Goal: Transaction & Acquisition: Purchase product/service

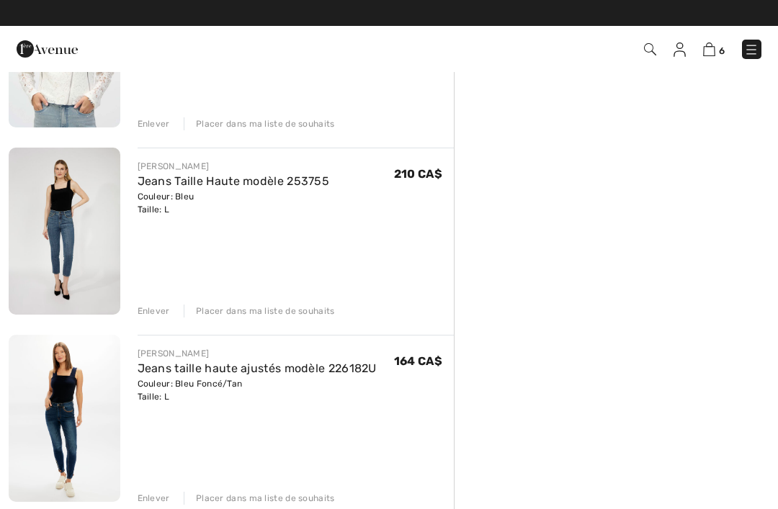
scroll to position [414, 0]
click at [82, 256] on img at bounding box center [65, 231] width 112 height 167
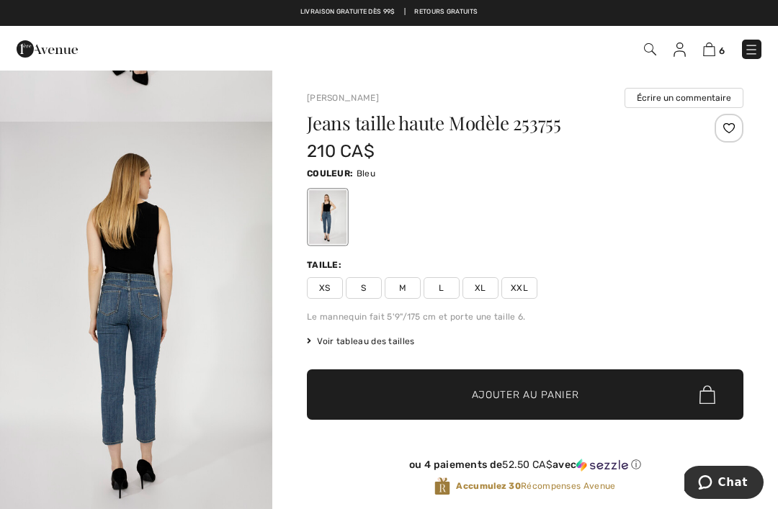
scroll to position [339, 0]
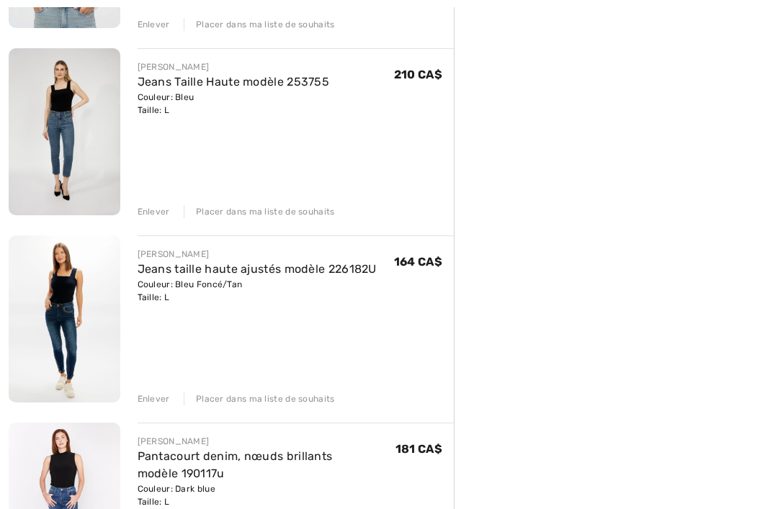
scroll to position [517, 0]
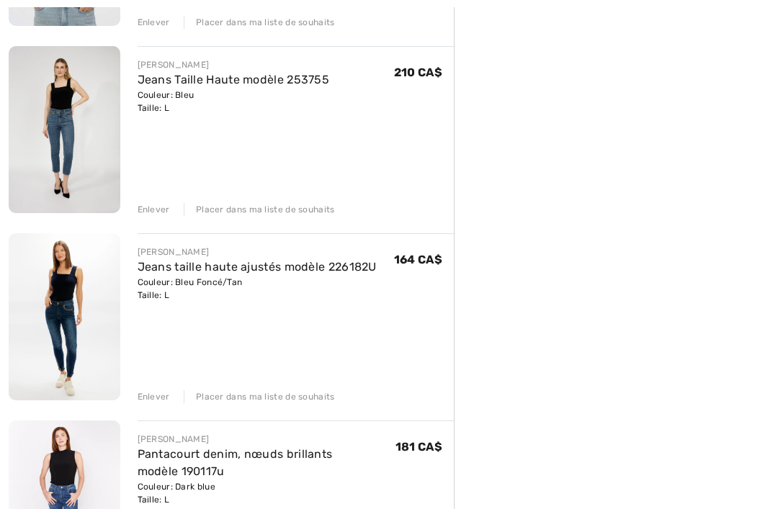
click at [273, 298] on div "Couleur: Bleu Foncé/Tan Taille: L" at bounding box center [257, 289] width 239 height 26
click at [61, 305] on img at bounding box center [65, 316] width 112 height 167
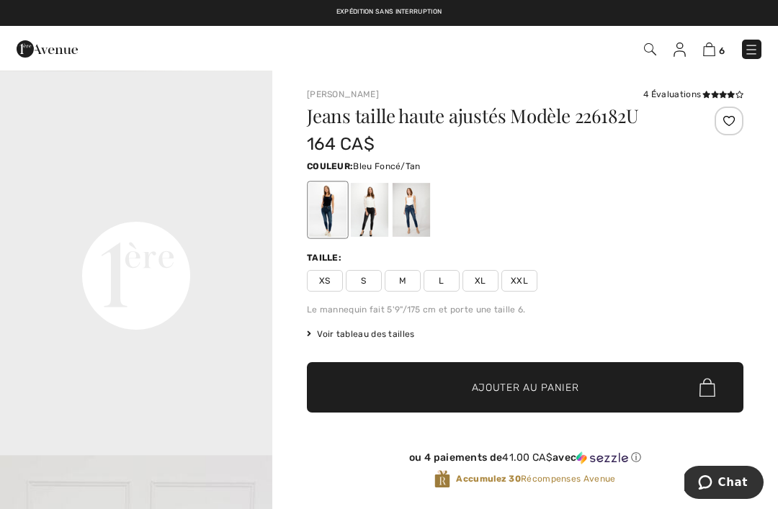
scroll to position [831, 0]
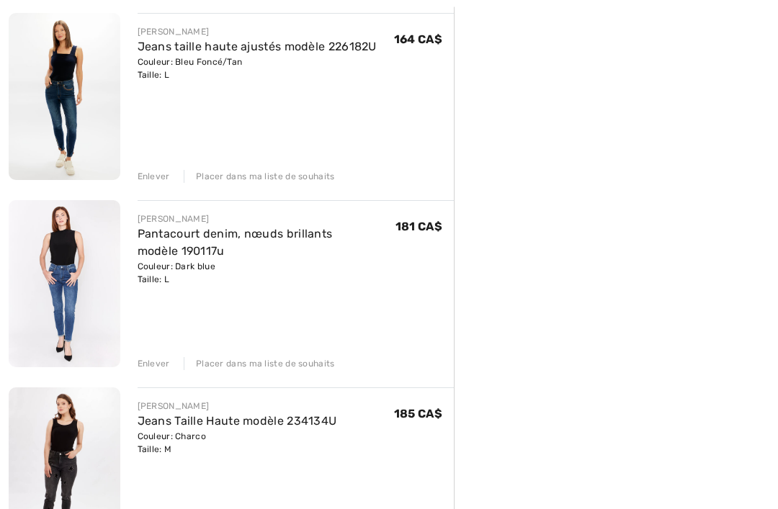
scroll to position [739, 0]
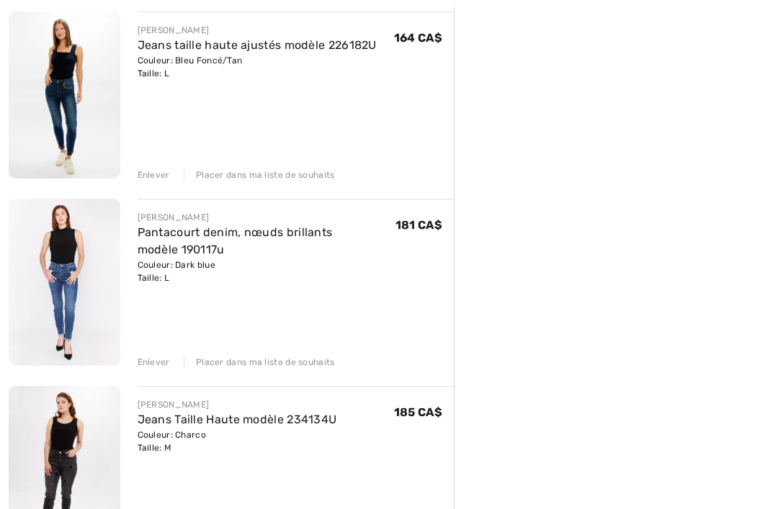
click at [79, 291] on img at bounding box center [65, 282] width 112 height 167
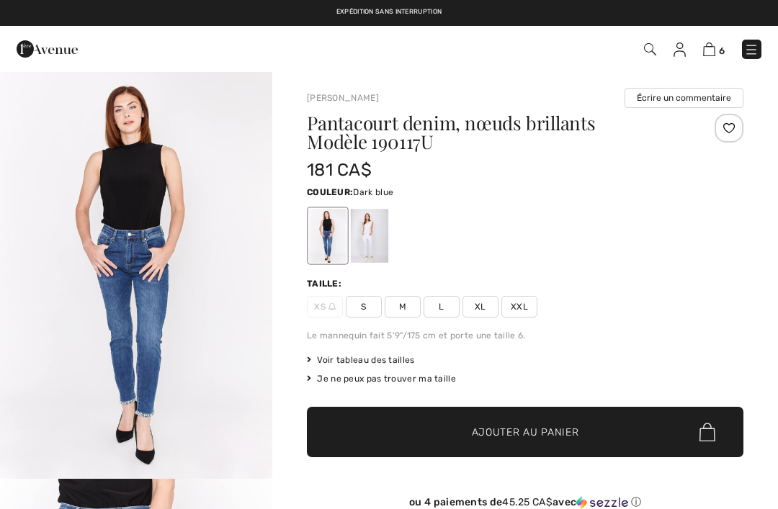
checkbox input "true"
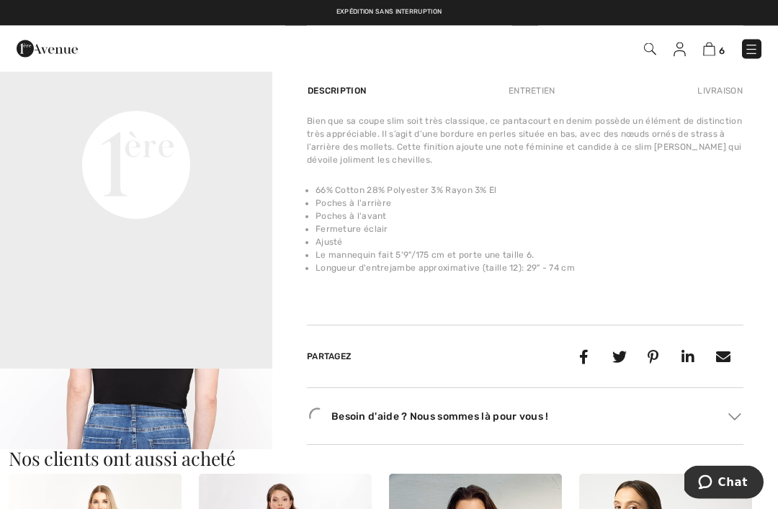
scroll to position [944, 0]
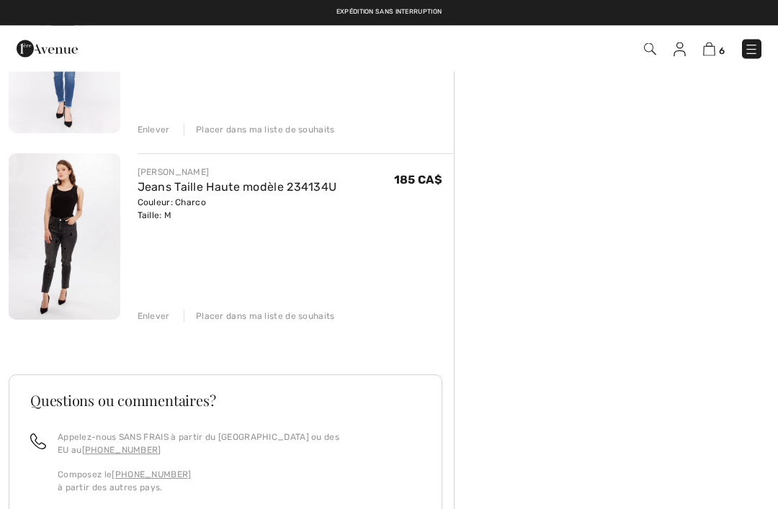
scroll to position [739, 0]
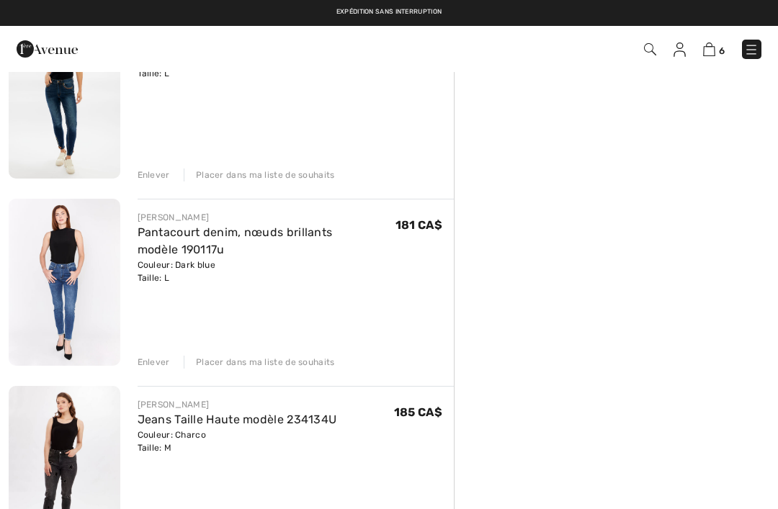
click at [60, 450] on img at bounding box center [65, 469] width 112 height 167
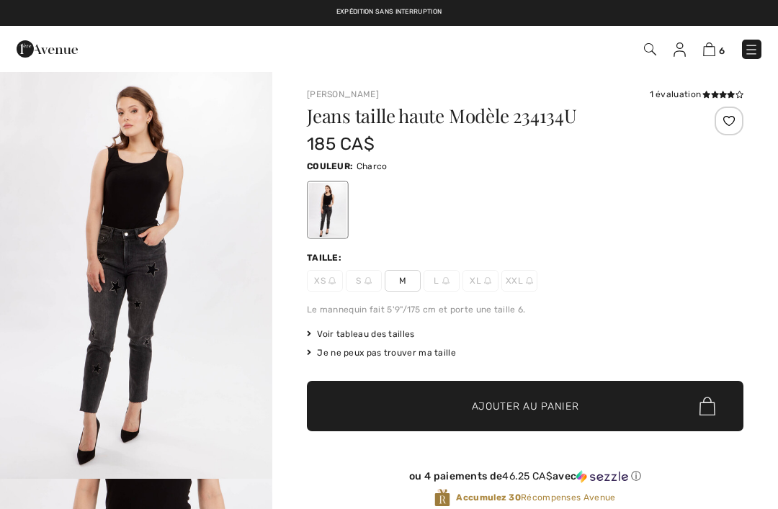
checkbox input "true"
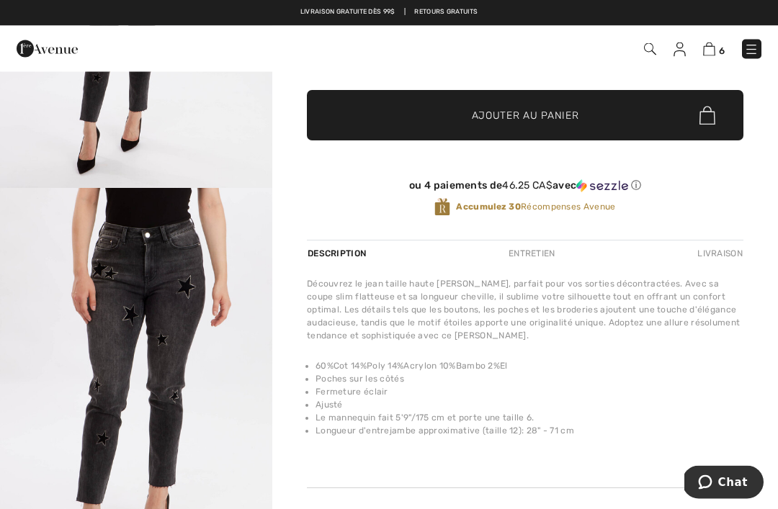
scroll to position [253, 0]
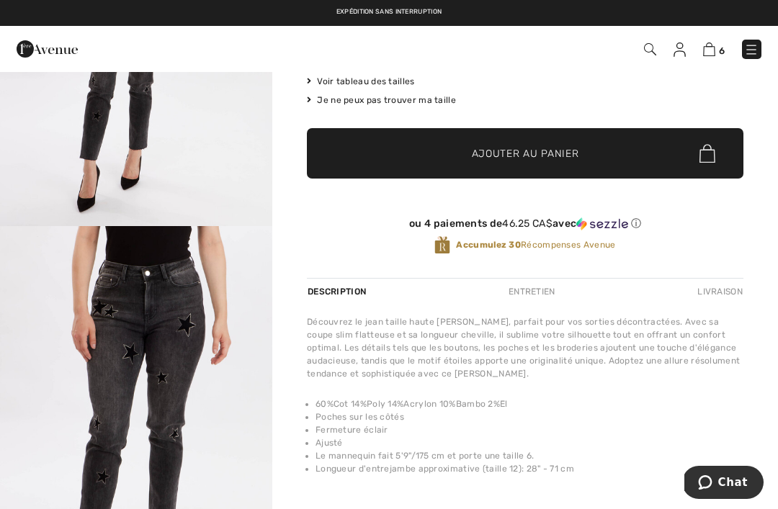
click at [440, 97] on div "Je ne peux pas trouver ma taille" at bounding box center [525, 100] width 437 height 13
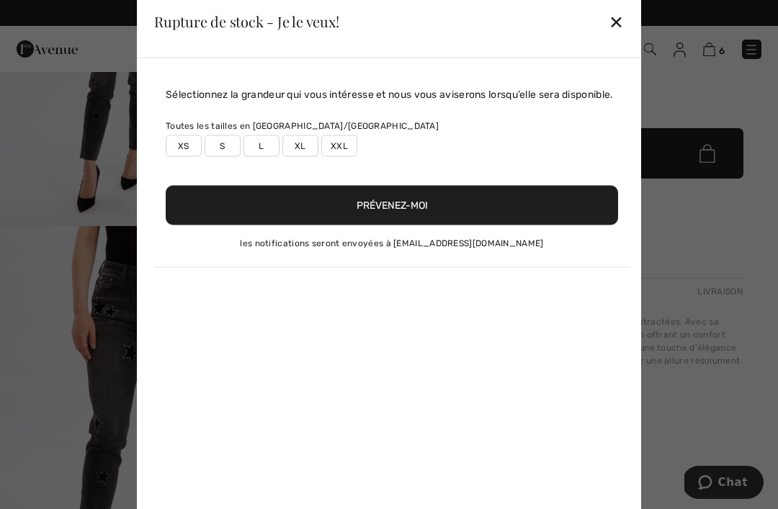
click at [615, 37] on div "✕" at bounding box center [616, 21] width 15 height 30
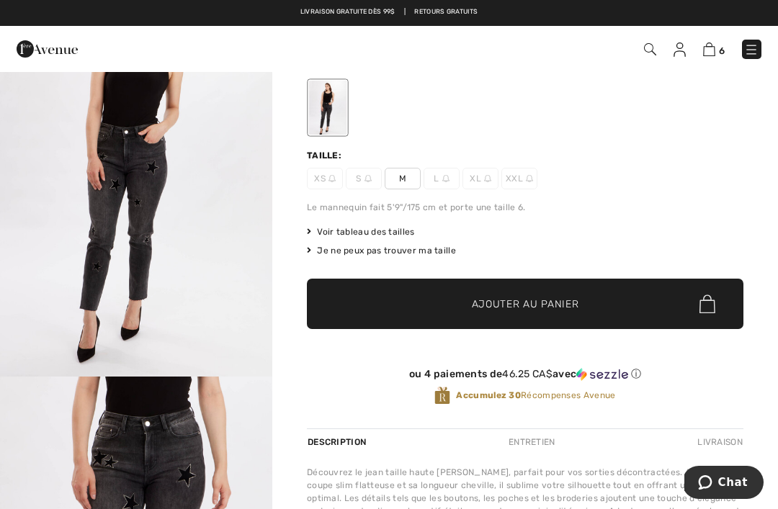
scroll to position [96, 0]
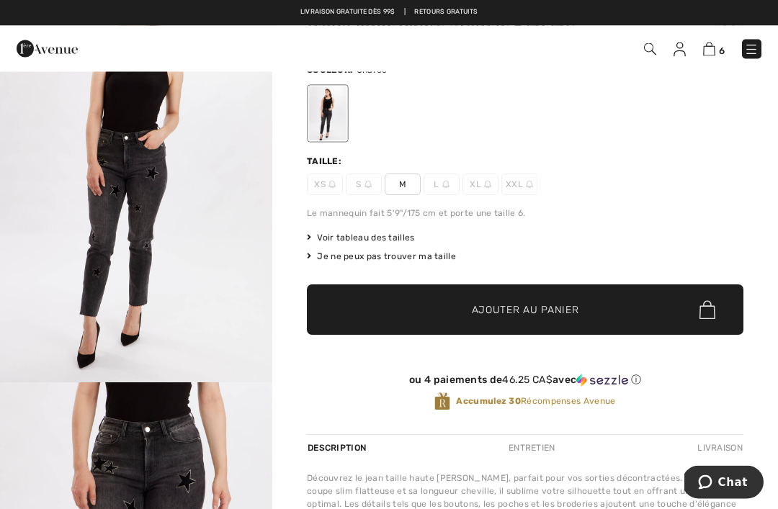
click at [439, 186] on span "L" at bounding box center [442, 185] width 36 height 22
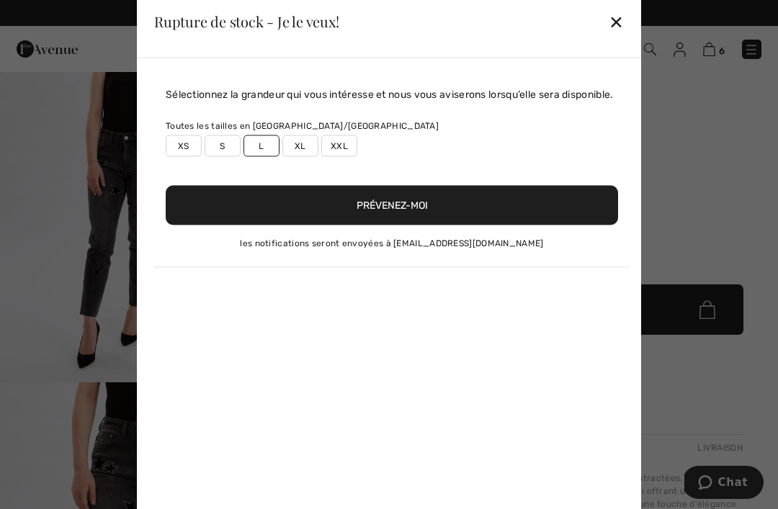
click at [621, 35] on div "✕" at bounding box center [616, 21] width 15 height 30
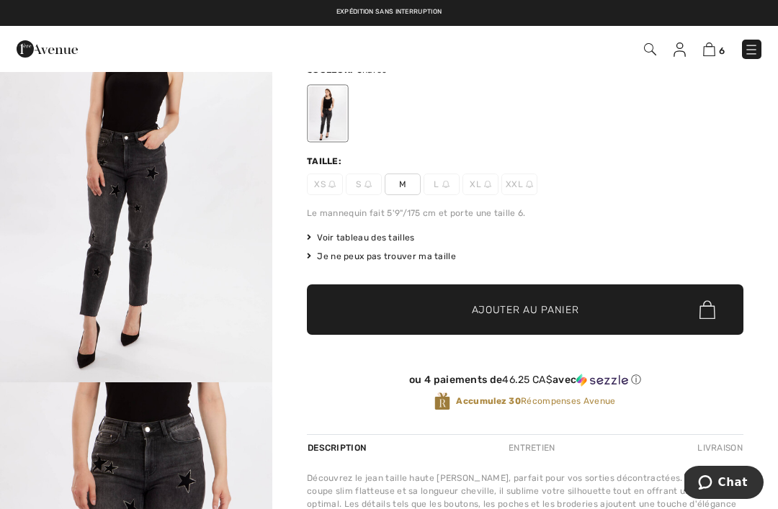
click at [437, 256] on div "Je ne peux pas trouver ma taille" at bounding box center [525, 256] width 437 height 13
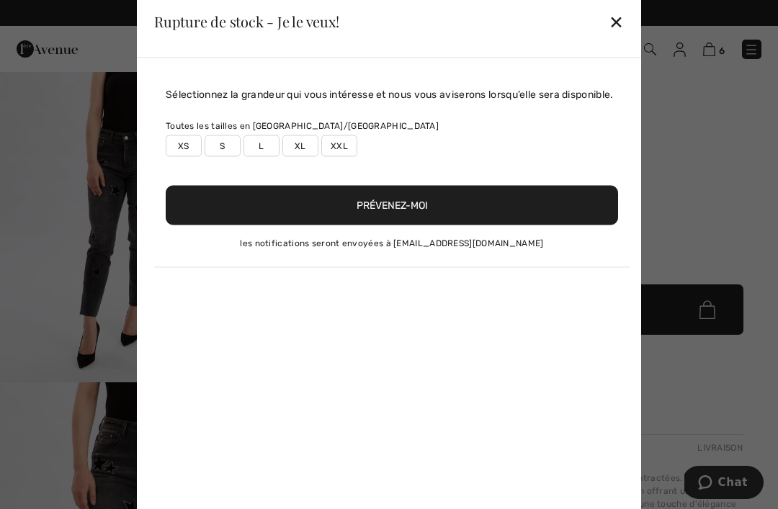
click at [450, 225] on button "Prévenez-moi" at bounding box center [392, 205] width 452 height 40
click at [623, 31] on div "✕" at bounding box center [616, 21] width 15 height 30
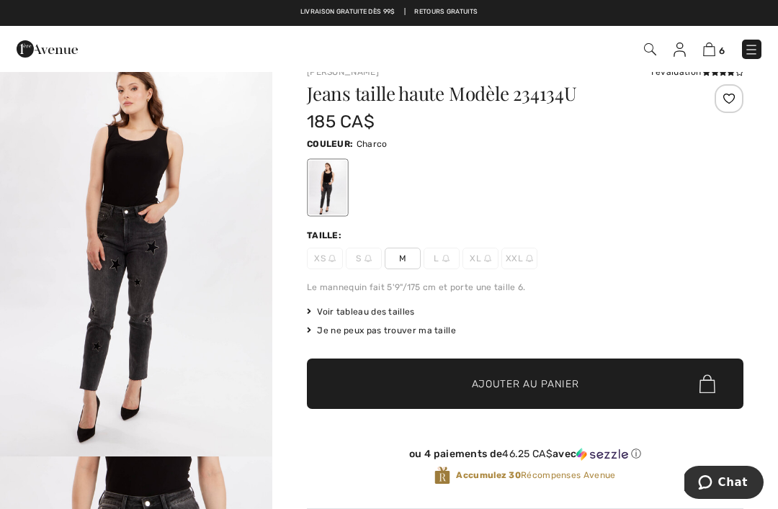
scroll to position [22, 0]
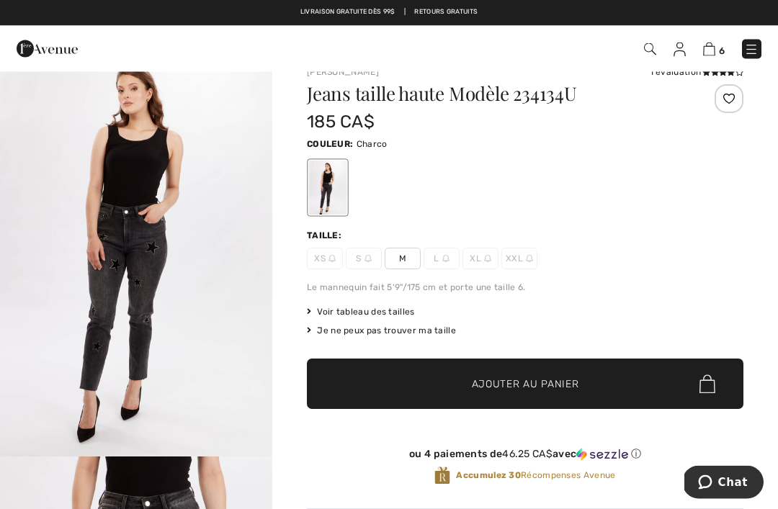
click at [394, 331] on div "Je ne peux pas trouver ma taille" at bounding box center [525, 331] width 437 height 13
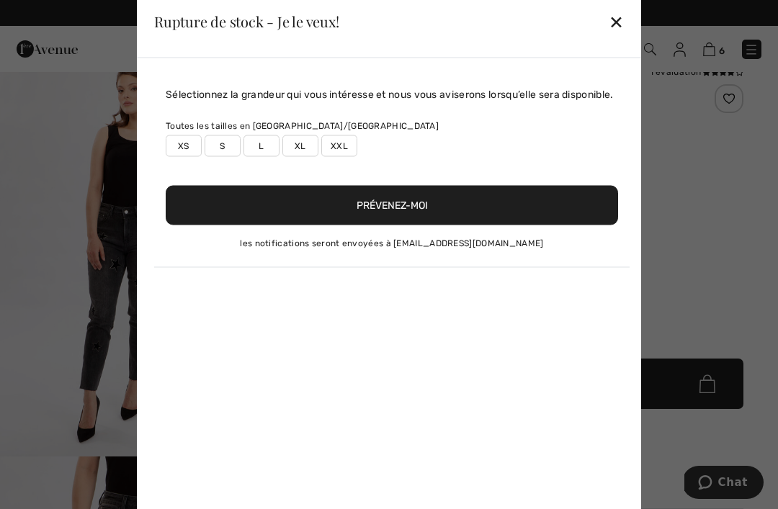
click at [623, 35] on div "✕" at bounding box center [616, 21] width 15 height 30
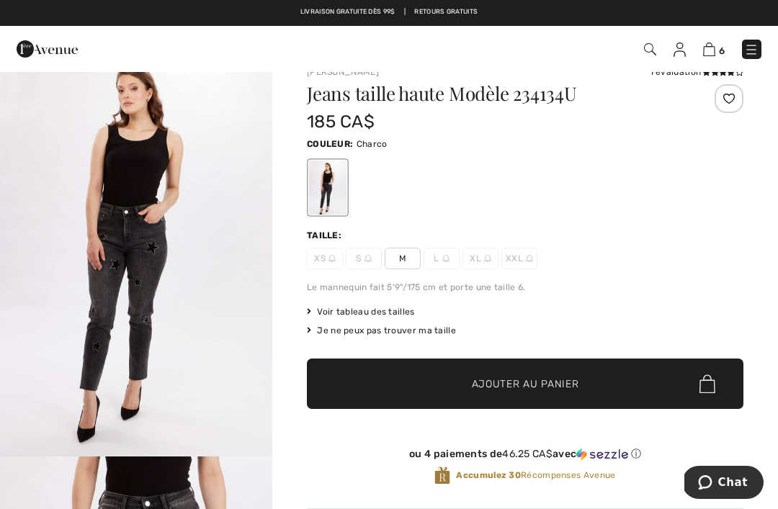
click at [367, 314] on span "Voir tableau des tailles" at bounding box center [361, 311] width 108 height 13
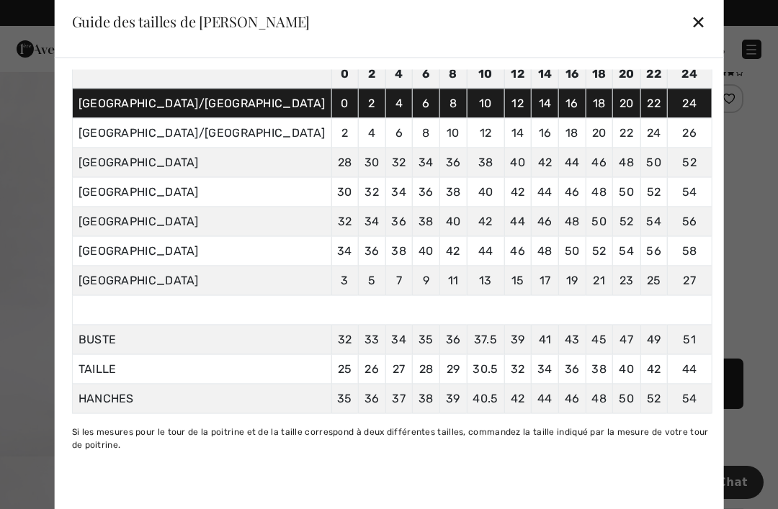
scroll to position [102, 0]
click at [698, 312] on div at bounding box center [389, 254] width 778 height 509
